Goal: Navigation & Orientation: Find specific page/section

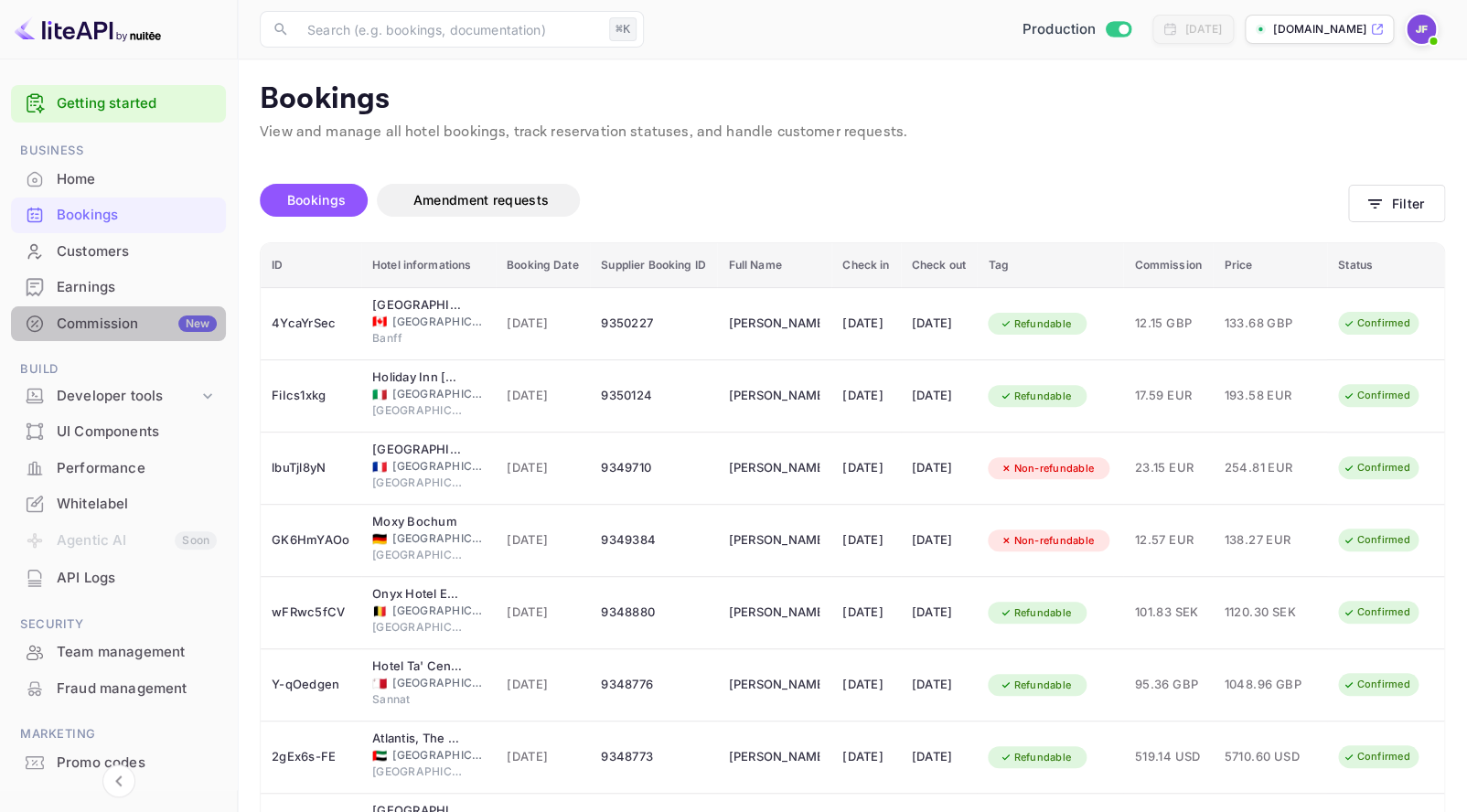
click at [120, 329] on div "Commission New" at bounding box center [136, 324] width 160 height 21
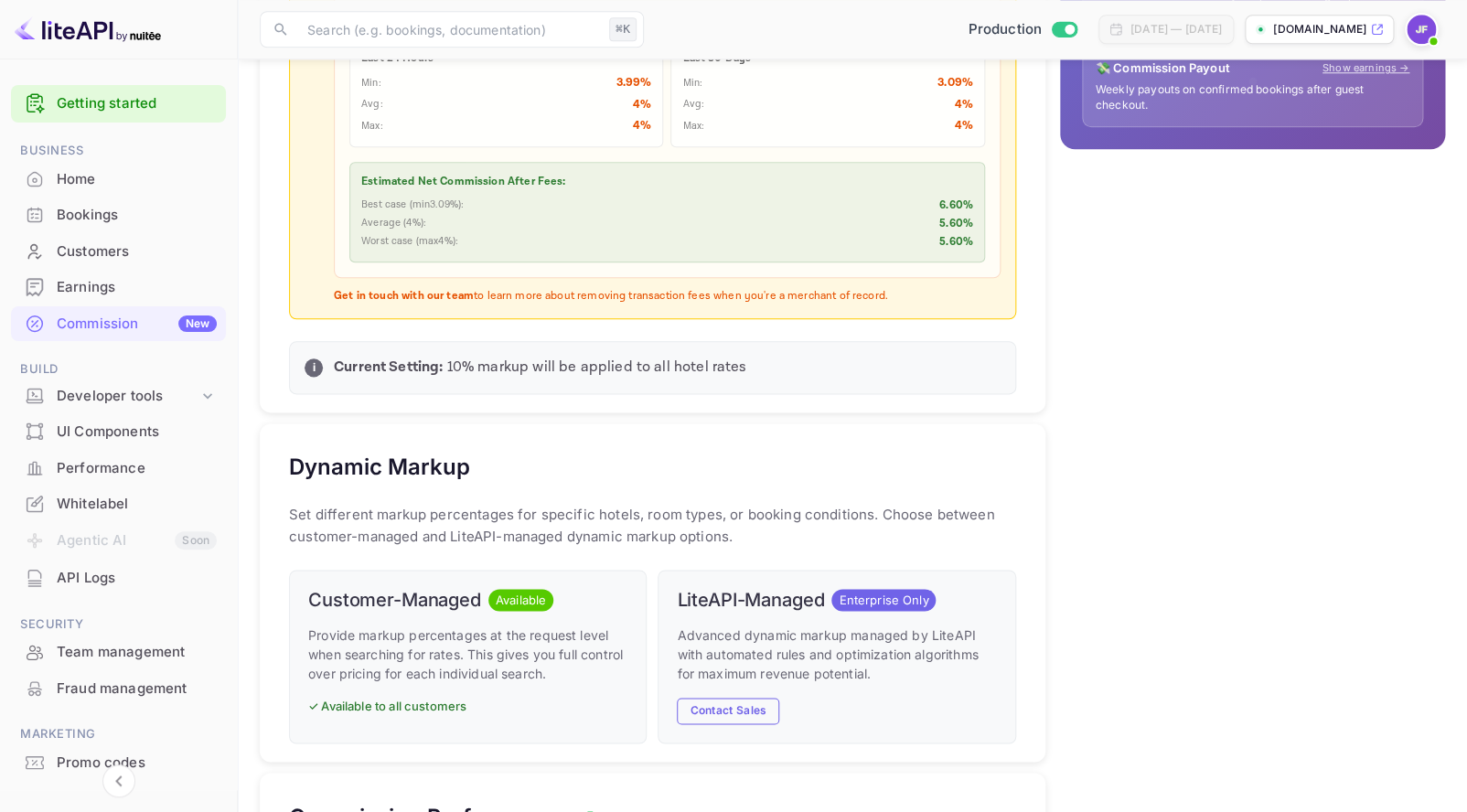
scroll to position [729, 0]
click at [109, 220] on div "Bookings" at bounding box center [136, 215] width 160 height 21
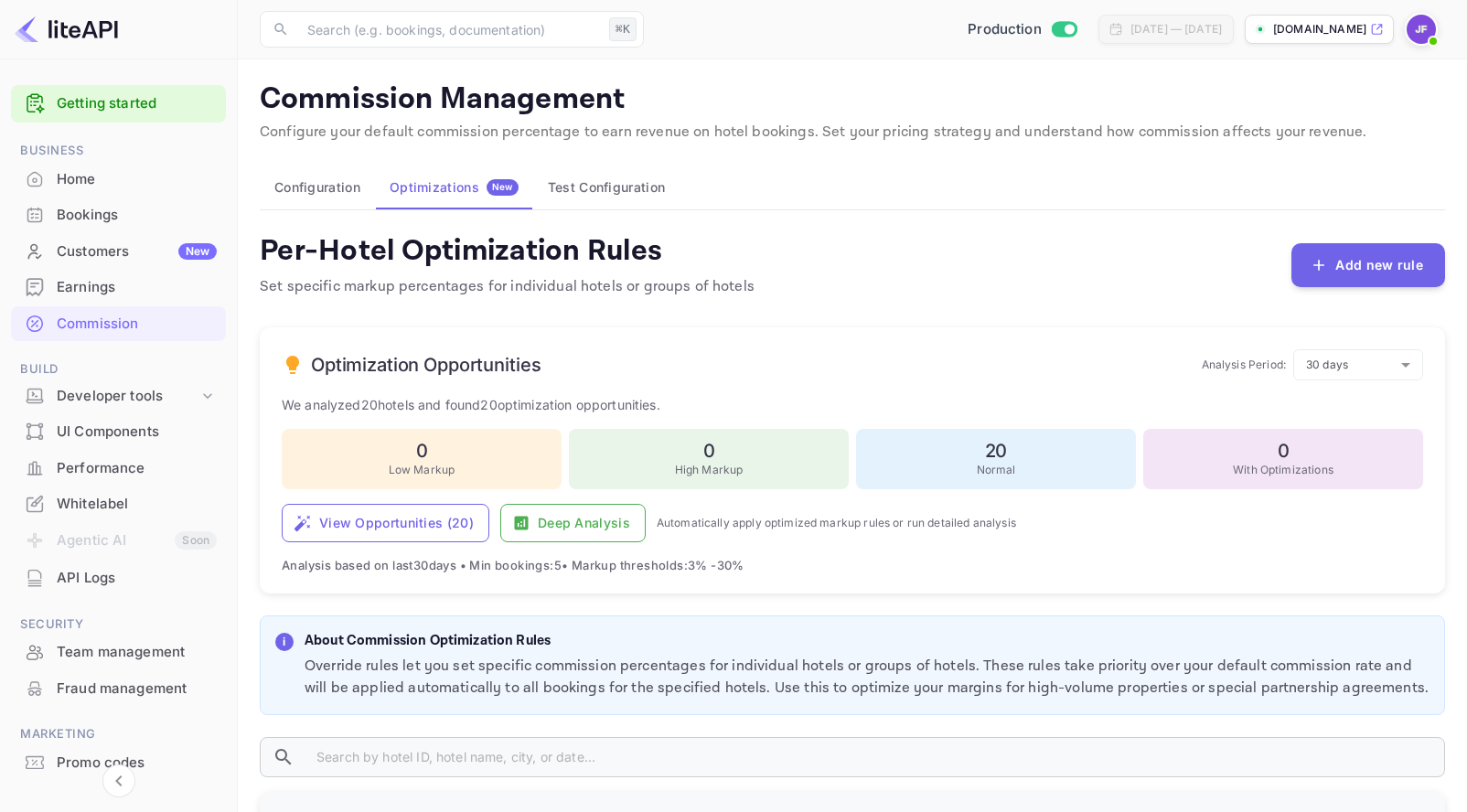
scroll to position [18, 0]
